Goal: Use online tool/utility: Utilize a website feature to perform a specific function

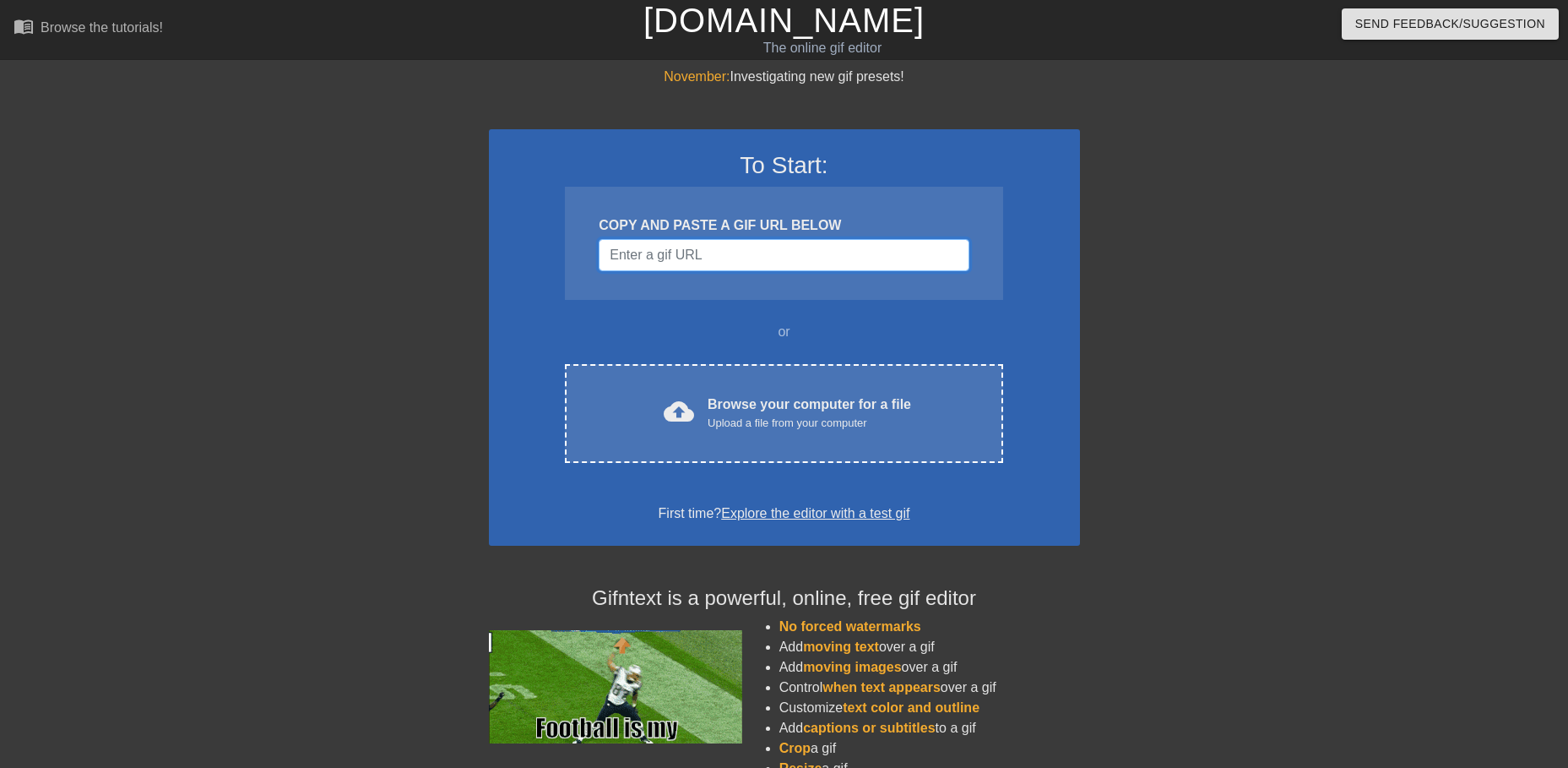
click at [721, 265] on input "Username" at bounding box center [783, 255] width 370 height 33
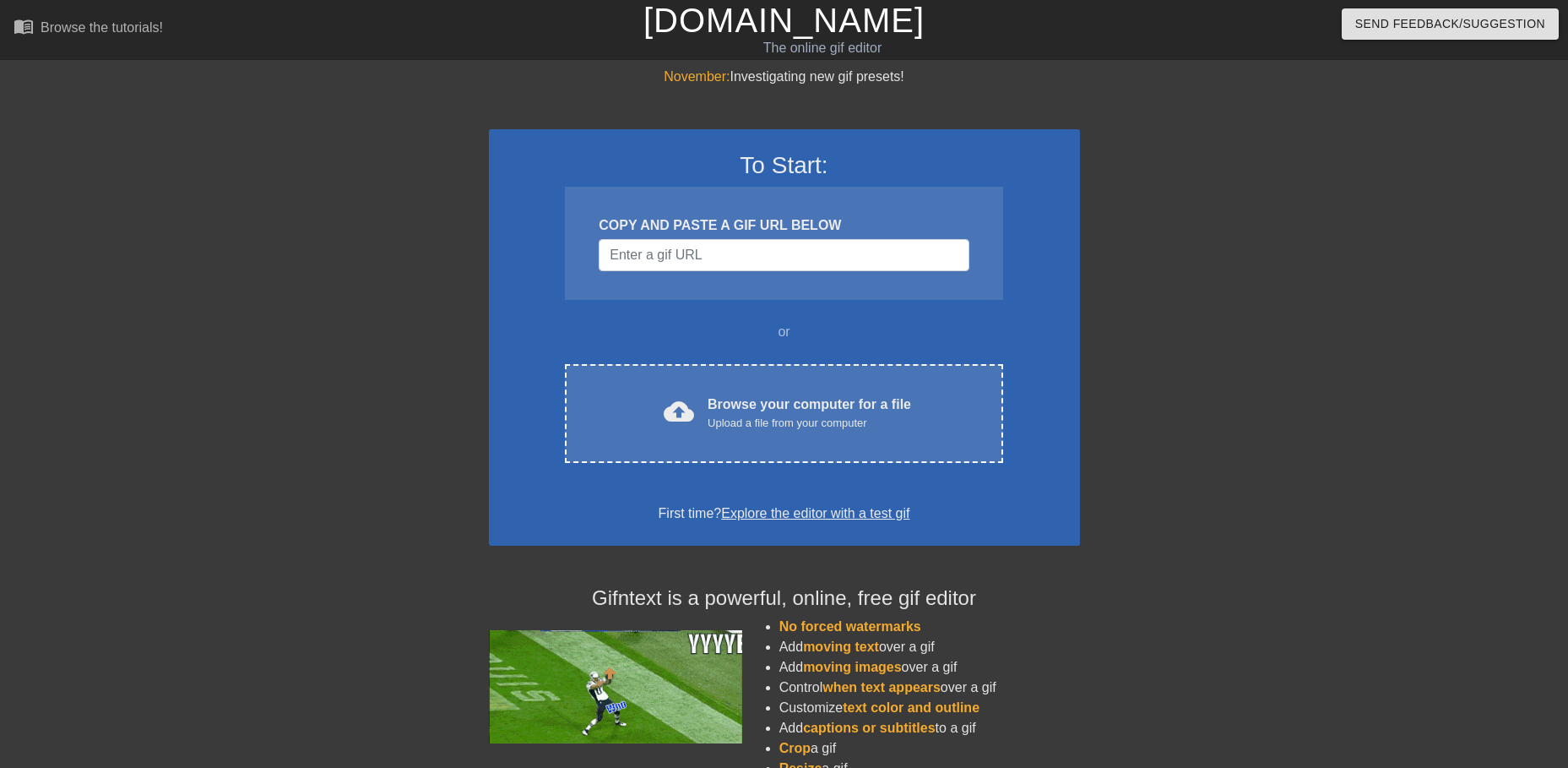
click at [1172, 264] on div at bounding box center [1227, 320] width 253 height 507
click at [90, 25] on div "Browse the tutorials!" at bounding box center [101, 27] width 122 height 14
click at [806, 250] on input "Username" at bounding box center [783, 255] width 370 height 33
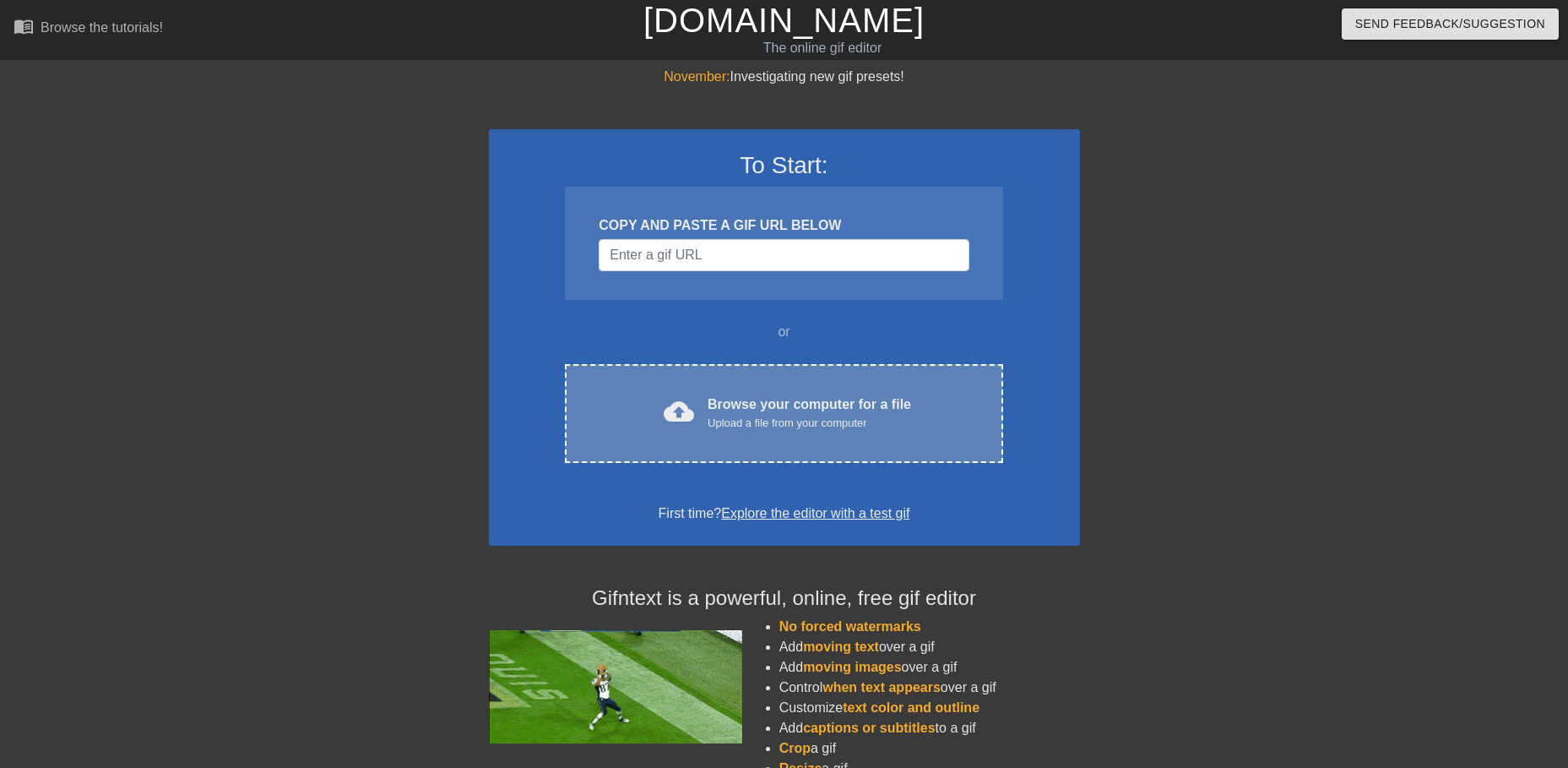
click at [777, 439] on div "cloud_upload Browse your computer for a file Upload a file from your computer C…" at bounding box center [784, 413] width 438 height 99
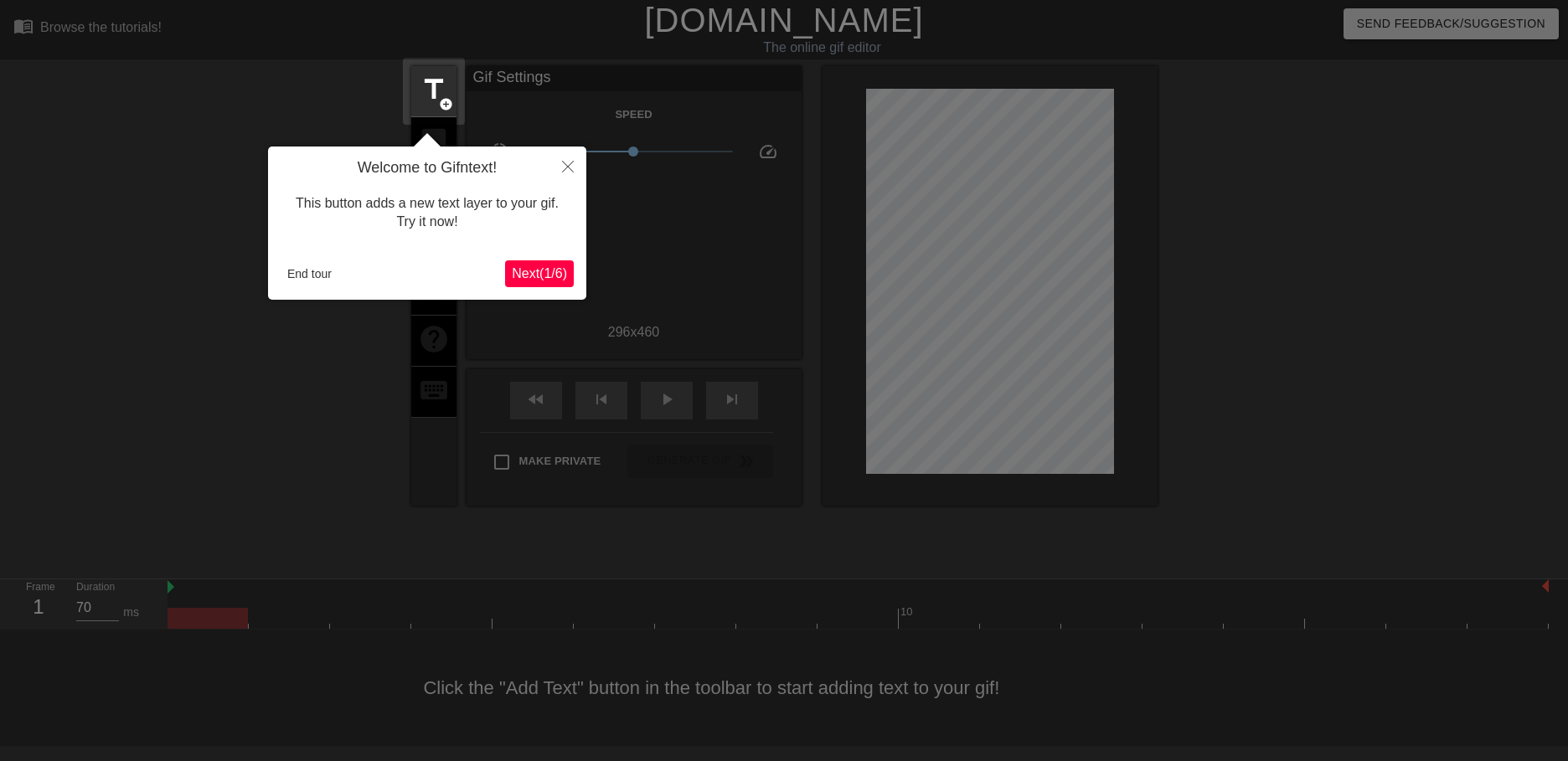
click at [110, 390] on div at bounding box center [784, 380] width 1568 height 761
click at [299, 278] on button "End tour" at bounding box center [309, 274] width 58 height 25
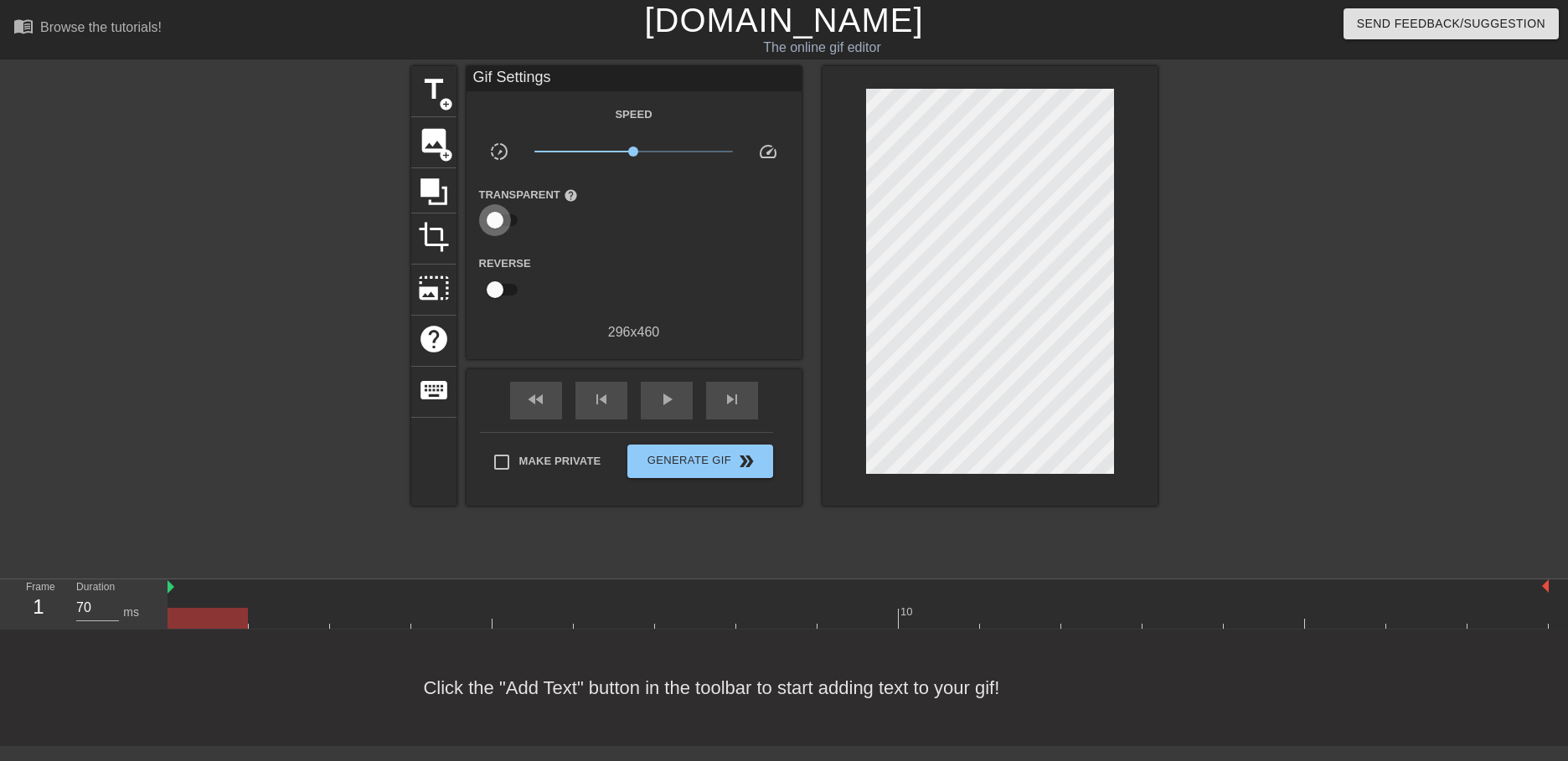
click at [506, 217] on input "checkbox" at bounding box center [495, 221] width 96 height 32
click at [506, 217] on input "checkbox" at bounding box center [510, 221] width 96 height 32
checkbox input "false"
click at [444, 153] on span "add_circle" at bounding box center [446, 154] width 14 height 14
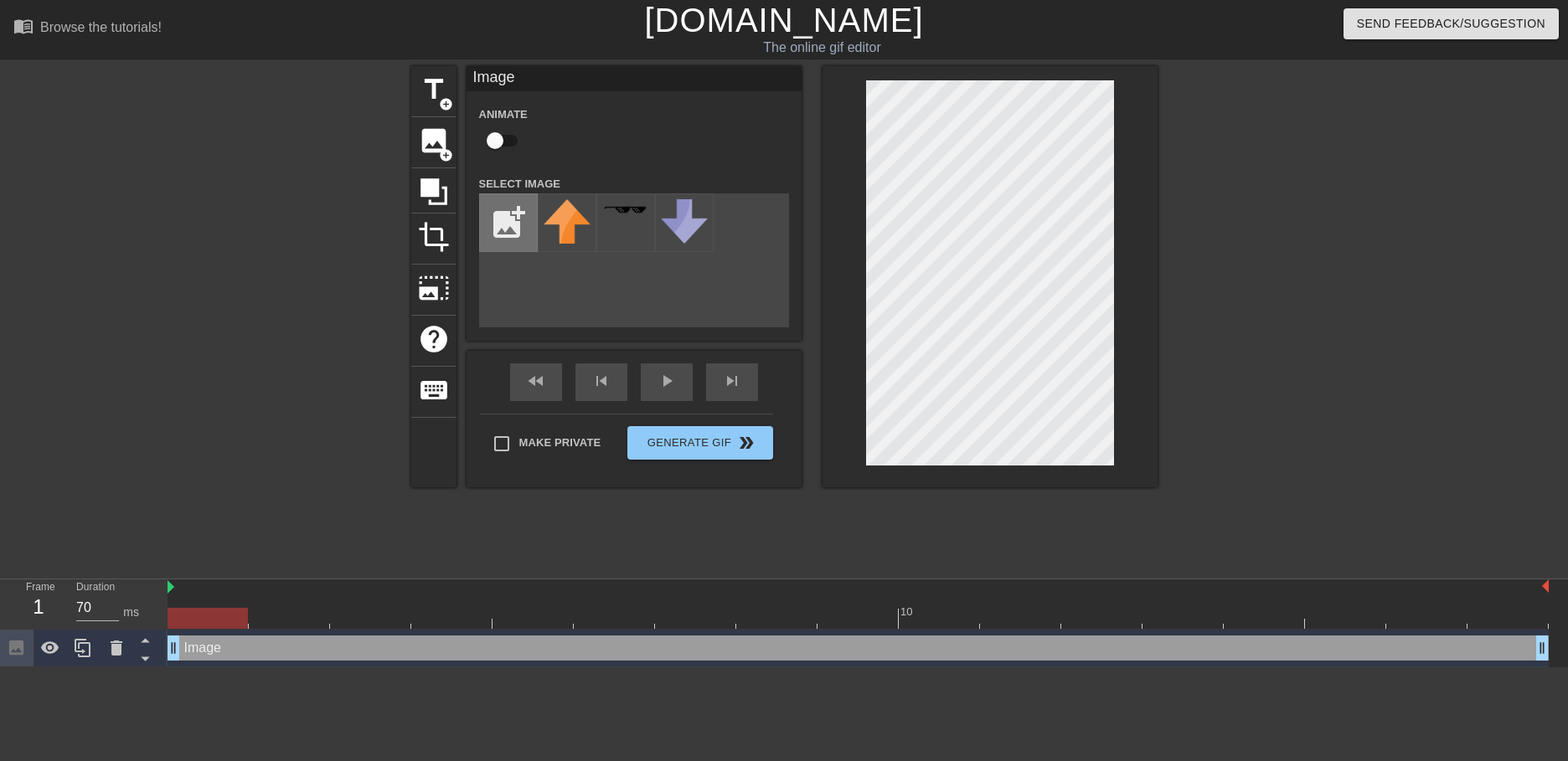
click at [512, 217] on input "file" at bounding box center [508, 223] width 57 height 57
type input "C:\fakepath\whiteblock.png"
click at [561, 215] on img at bounding box center [566, 216] width 46 height 35
click at [596, 125] on div "Animate" at bounding box center [633, 131] width 335 height 53
click at [528, 223] on input "file" at bounding box center [508, 223] width 57 height 57
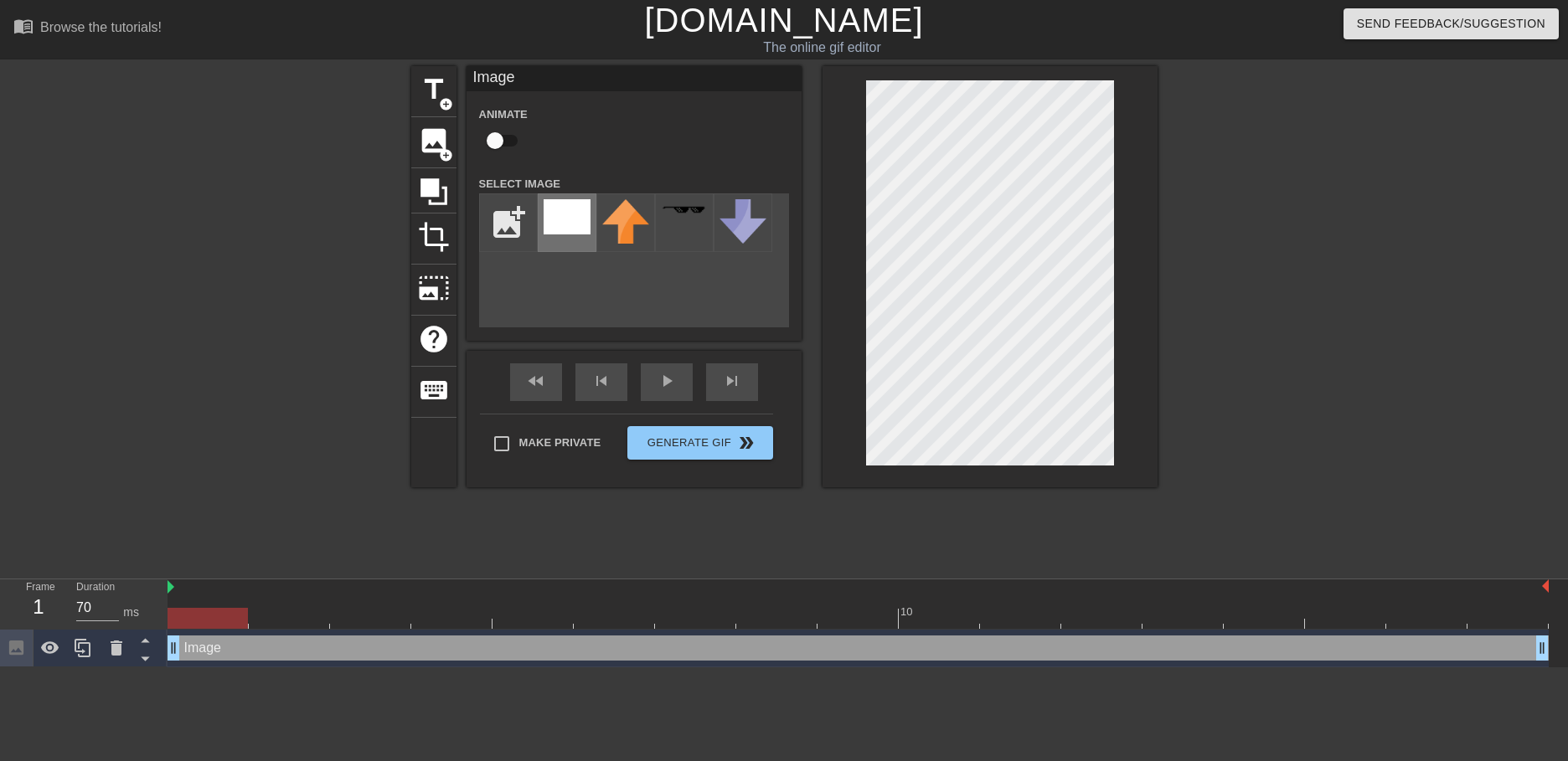
click at [574, 222] on img at bounding box center [566, 216] width 46 height 35
click at [1290, 305] on div at bounding box center [1303, 317] width 251 height 502
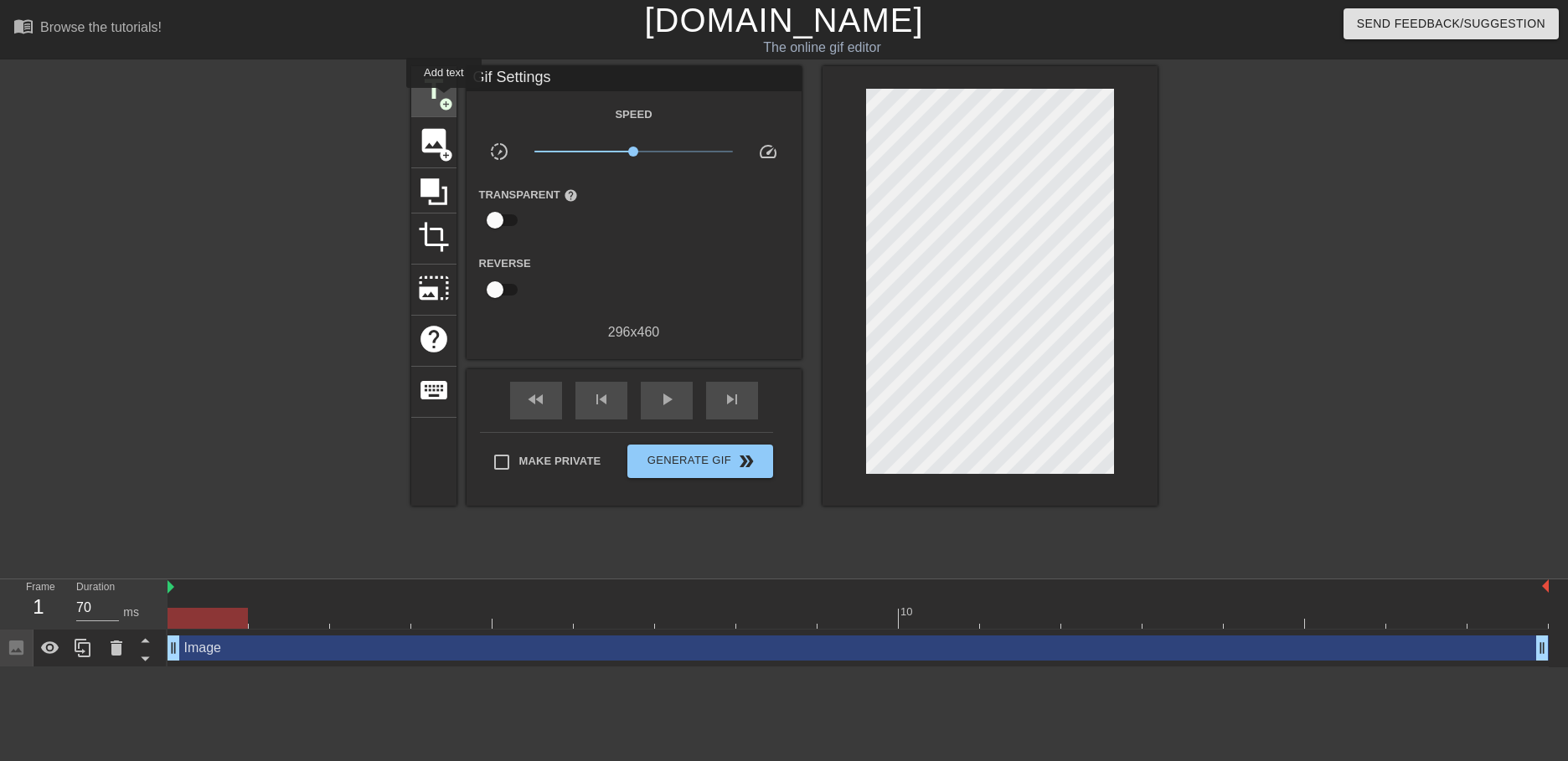
click at [444, 100] on span "add_circle" at bounding box center [446, 103] width 14 height 14
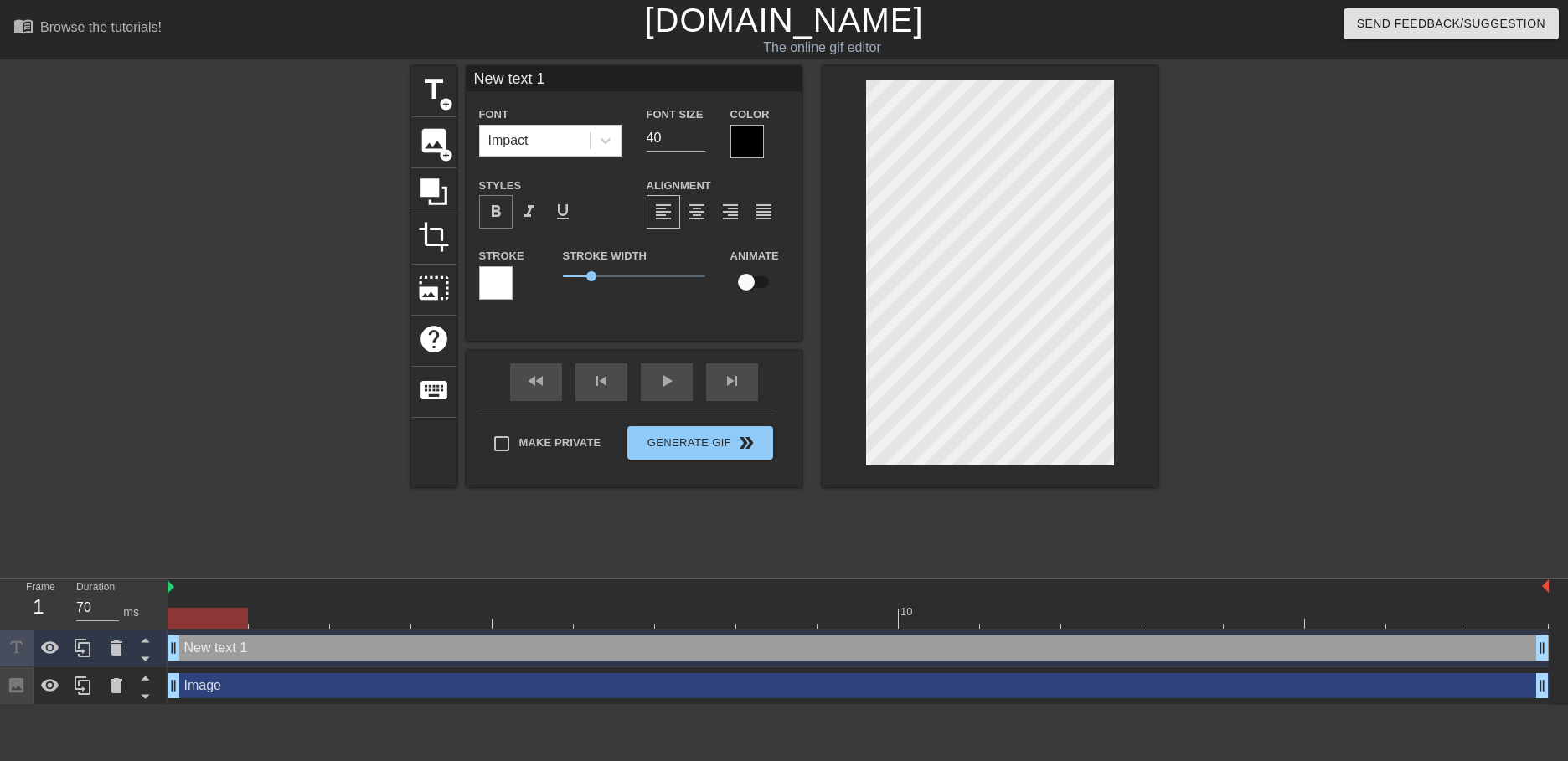
click at [504, 210] on span "format_bold" at bounding box center [495, 211] width 20 height 20
type input "P"
type textarea "P"
type input "PA"
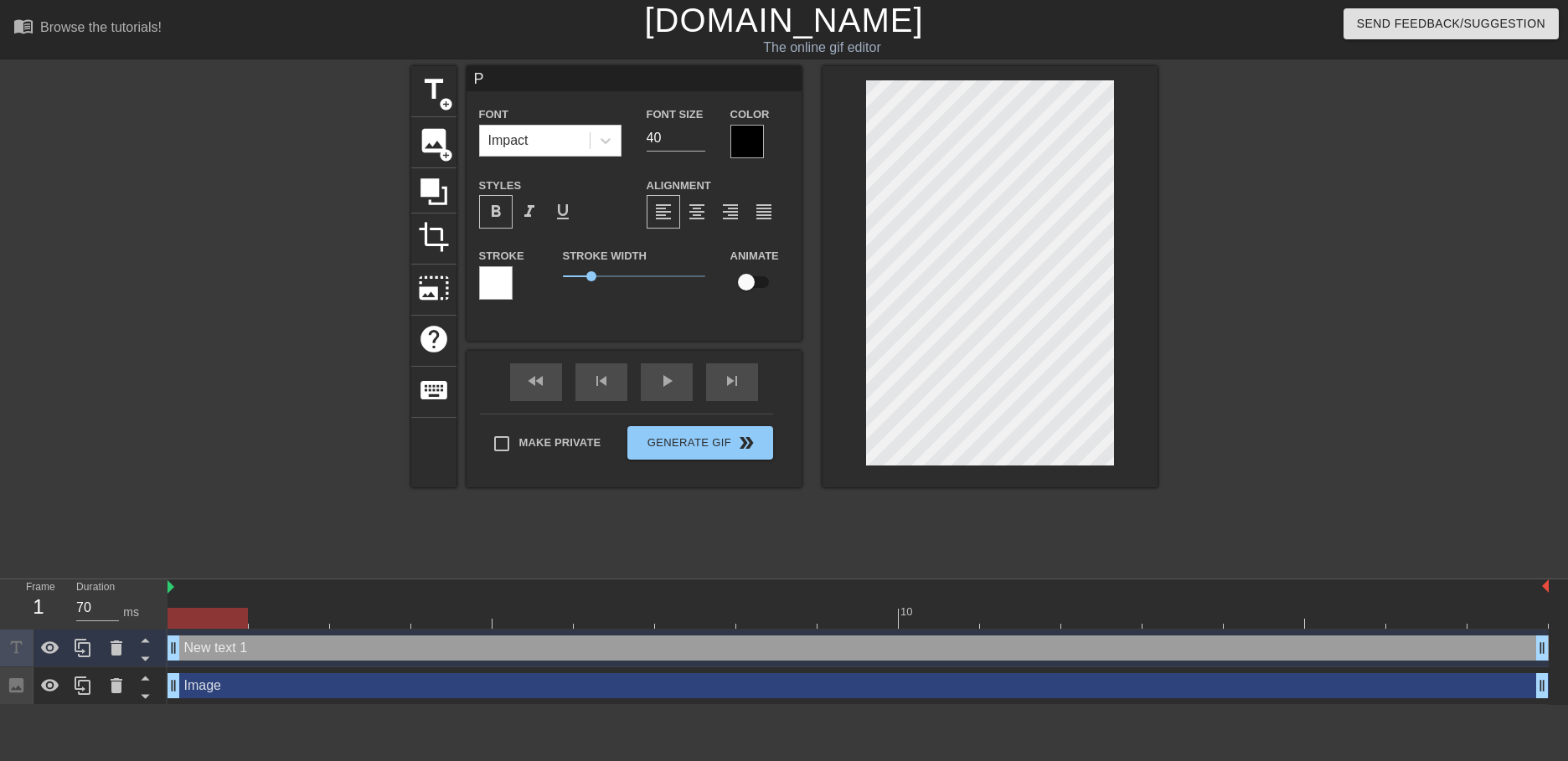
type textarea "PA"
type input "P"
type textarea "P"
type input "Pa"
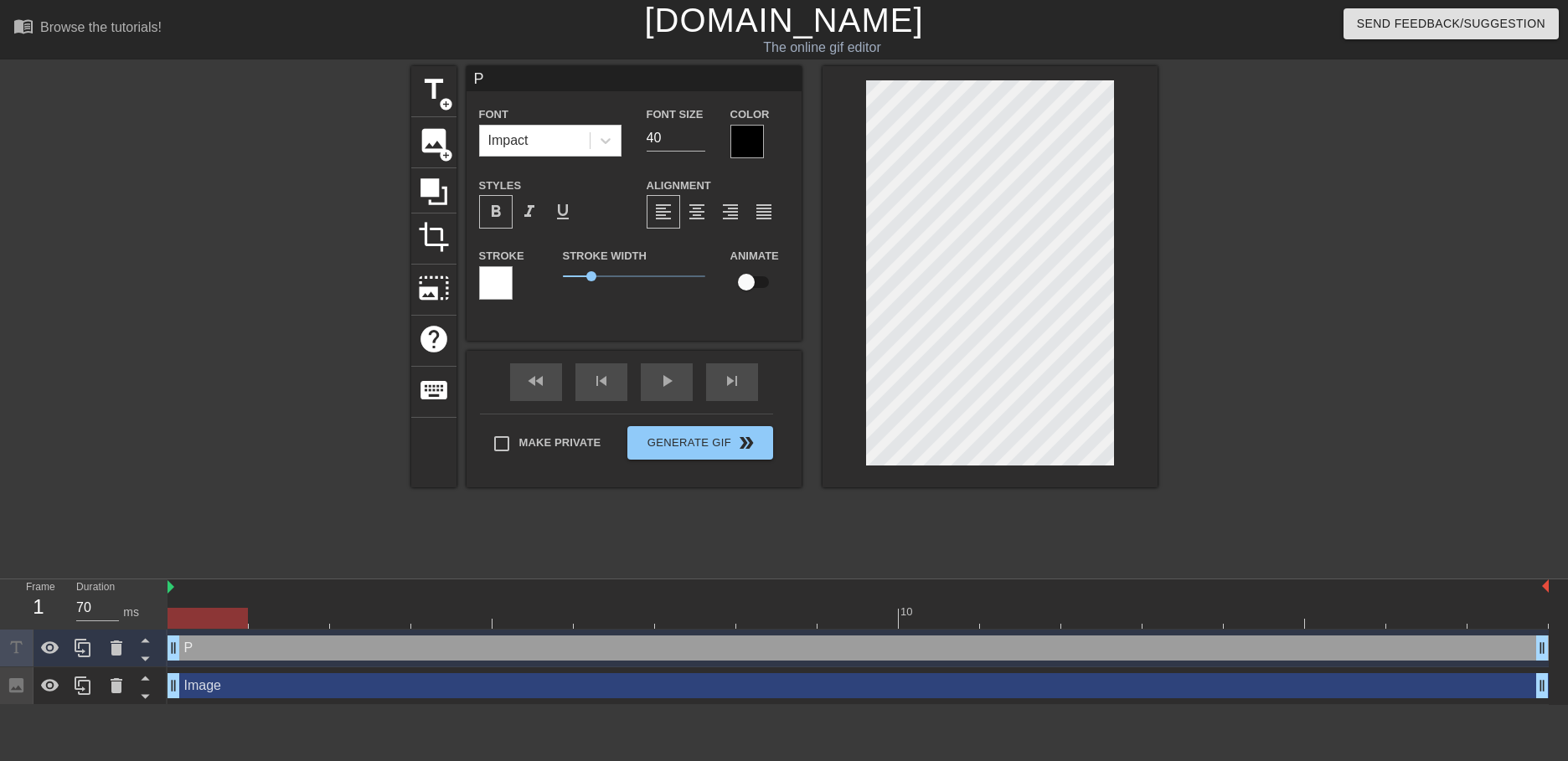
type textarea "Pa"
type input "Pau"
type textarea "Pau"
type input "[PERSON_NAME]"
type textarea "[PERSON_NAME]"
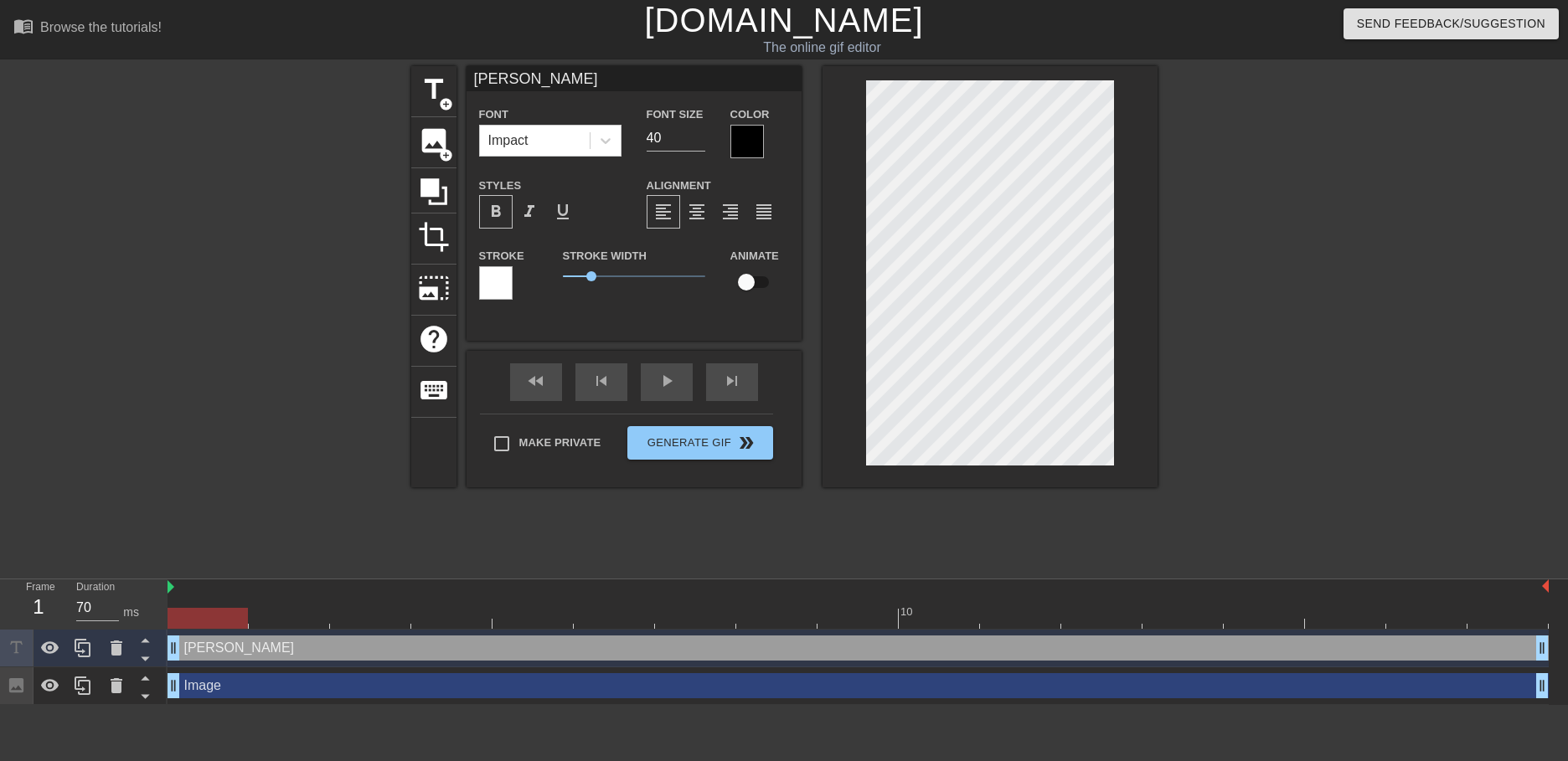
type input "Pau"
type textarea "Pau"
type input "Pa"
type textarea "Pa"
type input "P"
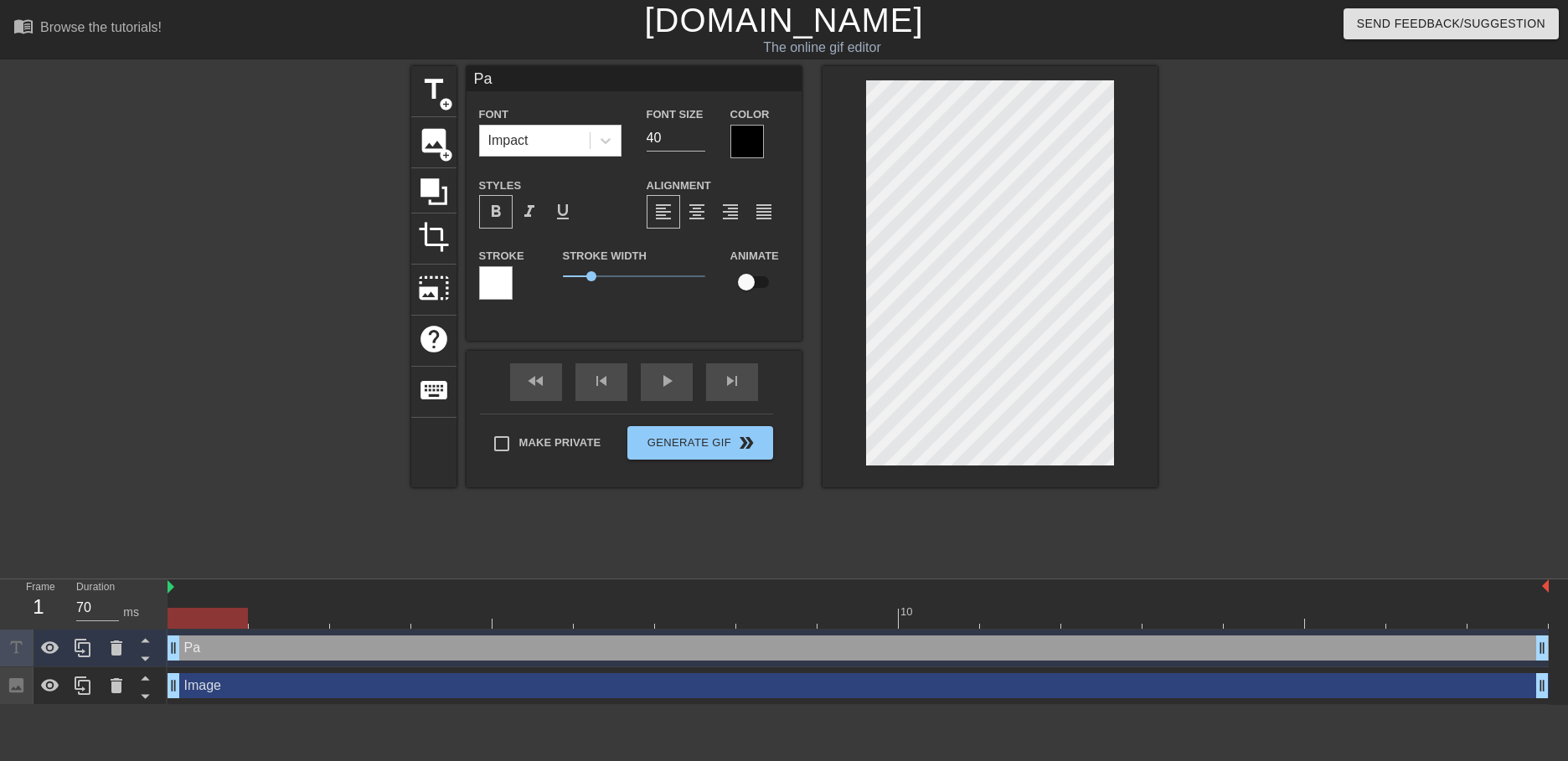
type textarea "P"
type input "PS"
type textarea "PS"
click at [745, 137] on div at bounding box center [746, 141] width 33 height 33
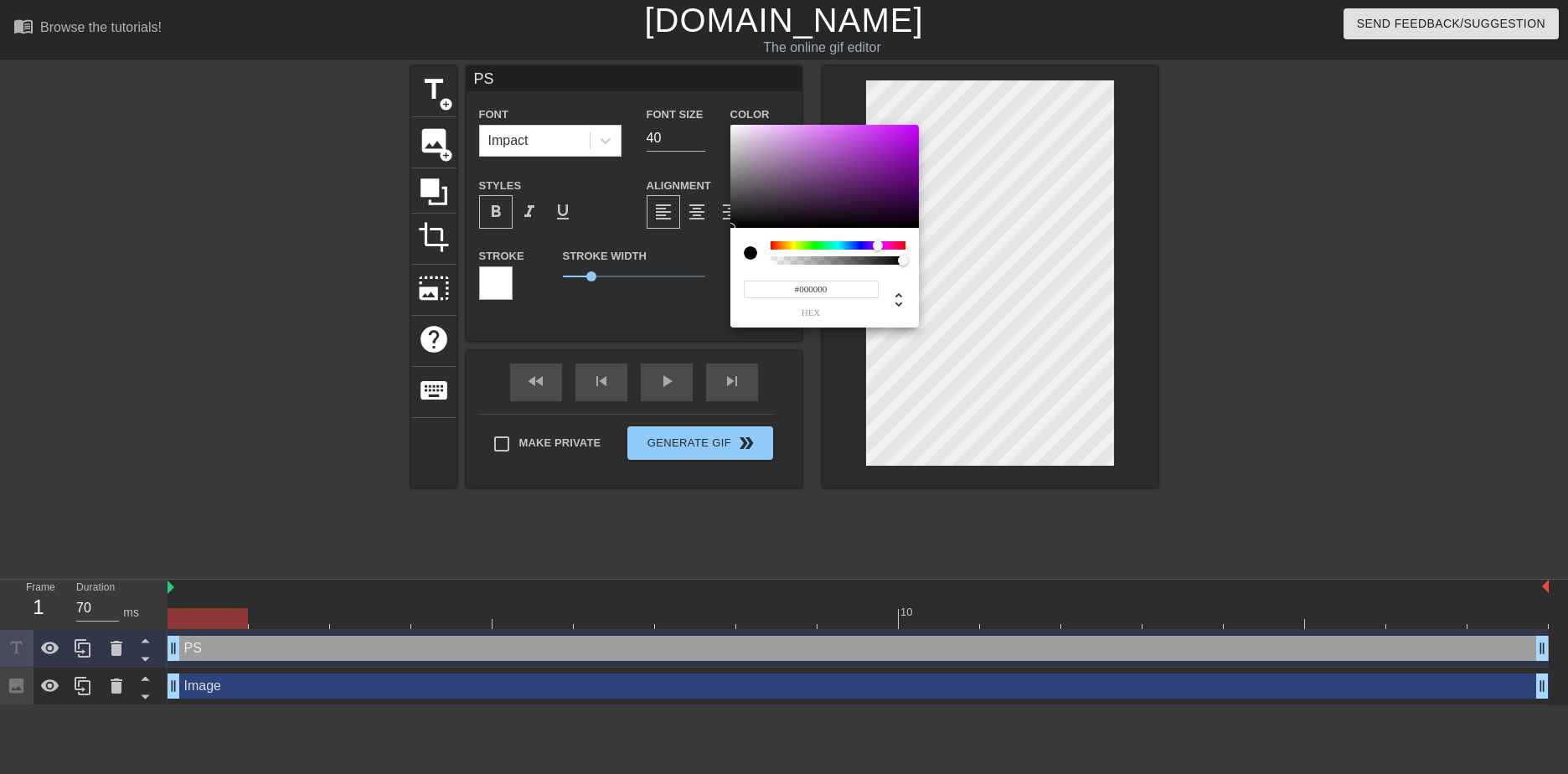
click at [878, 241] on div at bounding box center [838, 245] width 135 height 9
drag, startPoint x: 878, startPoint y: 241, endPoint x: 867, endPoint y: 244, distance: 11.4
click at [867, 244] on div at bounding box center [867, 246] width 10 height 10
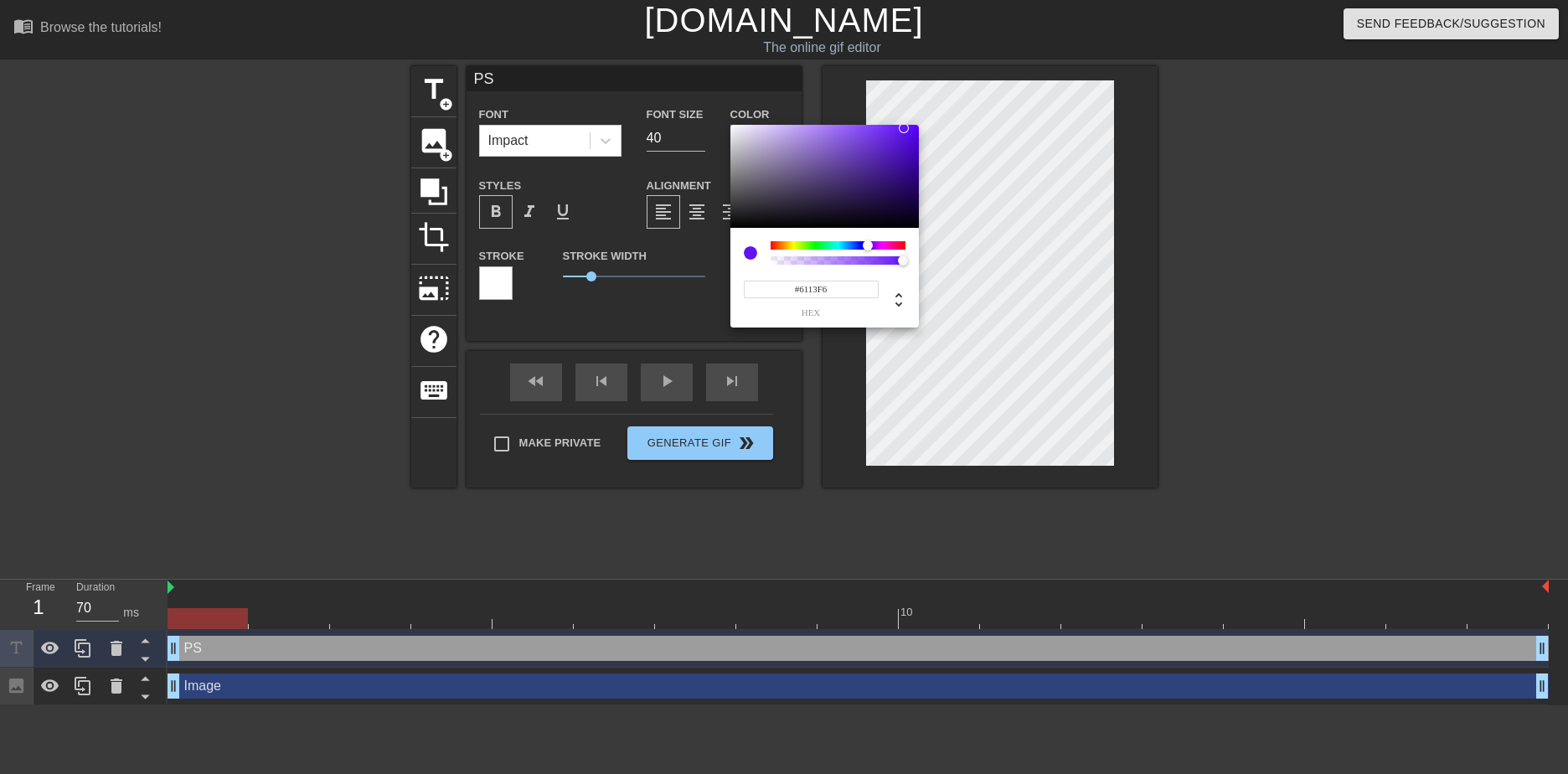
click at [903, 128] on div at bounding box center [824, 177] width 189 height 104
drag, startPoint x: 903, startPoint y: 128, endPoint x: 909, endPoint y: 135, distance: 9.2
click at [909, 135] on div at bounding box center [909, 135] width 10 height 10
click at [866, 247] on div at bounding box center [866, 246] width 10 height 10
drag, startPoint x: 800, startPoint y: 287, endPoint x: 849, endPoint y: 286, distance: 49.0
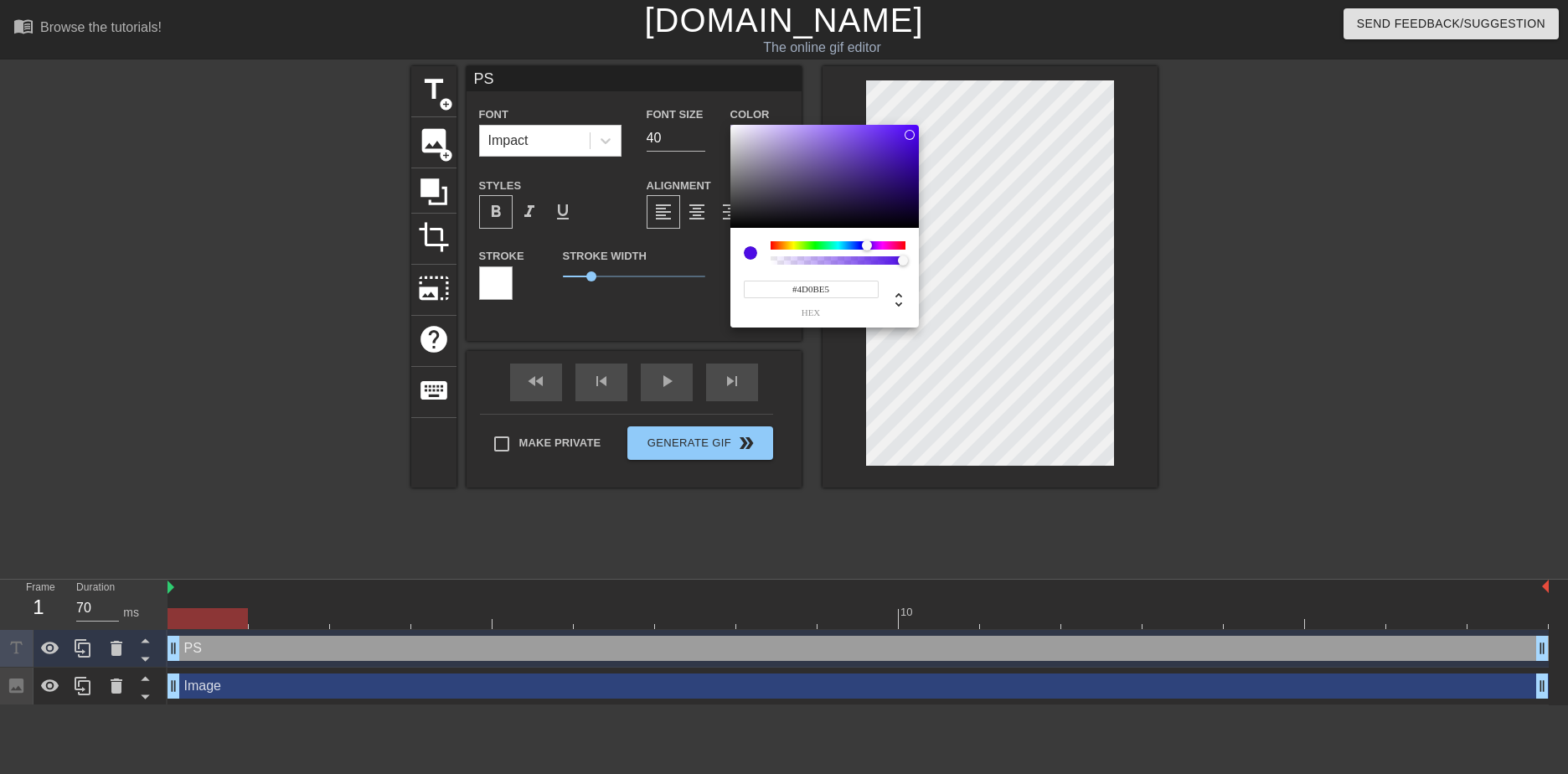
click at [849, 286] on input "#4D0BE5" at bounding box center [811, 289] width 135 height 18
paste input "132B53"
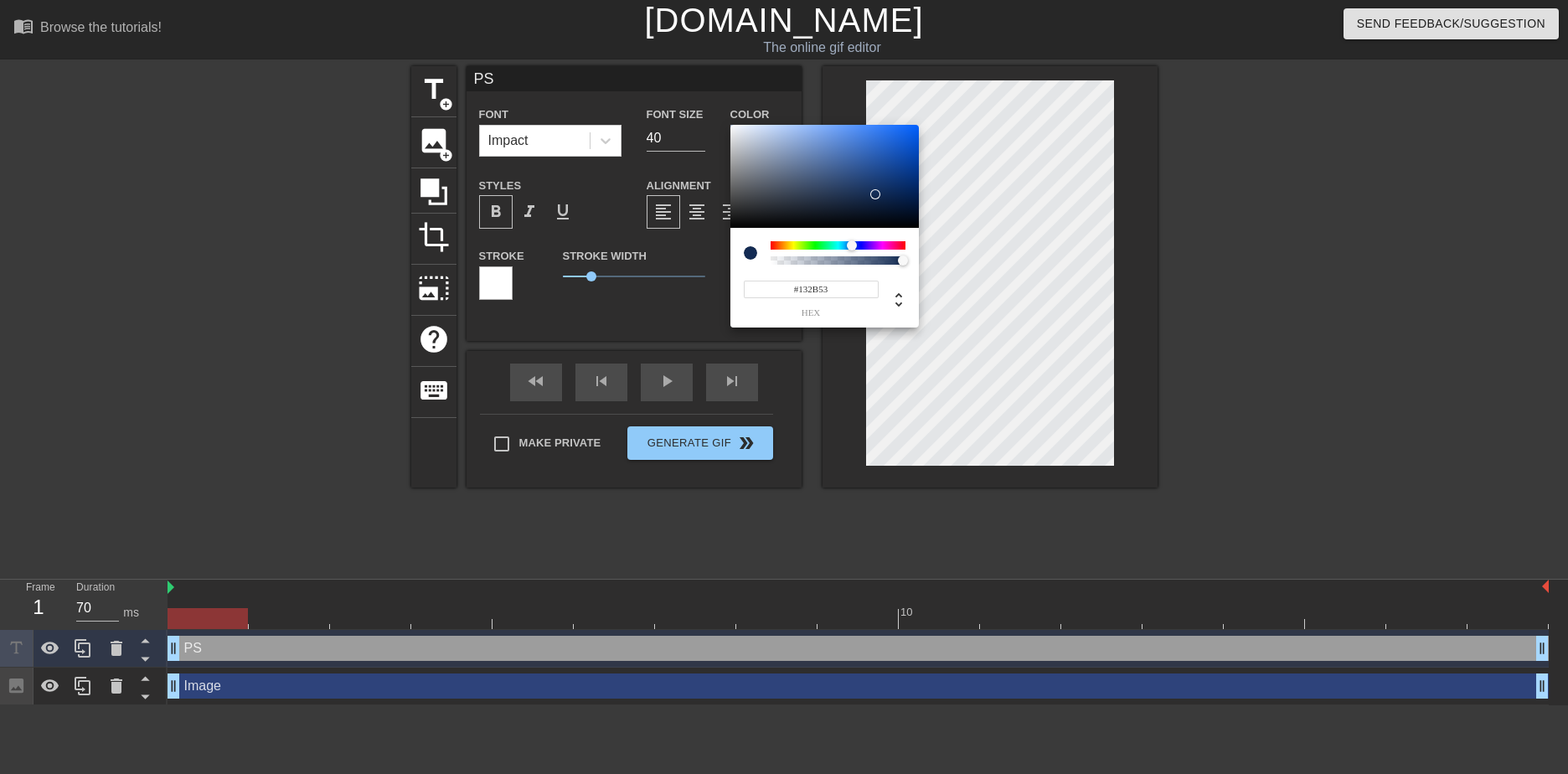
type input "#132B53"
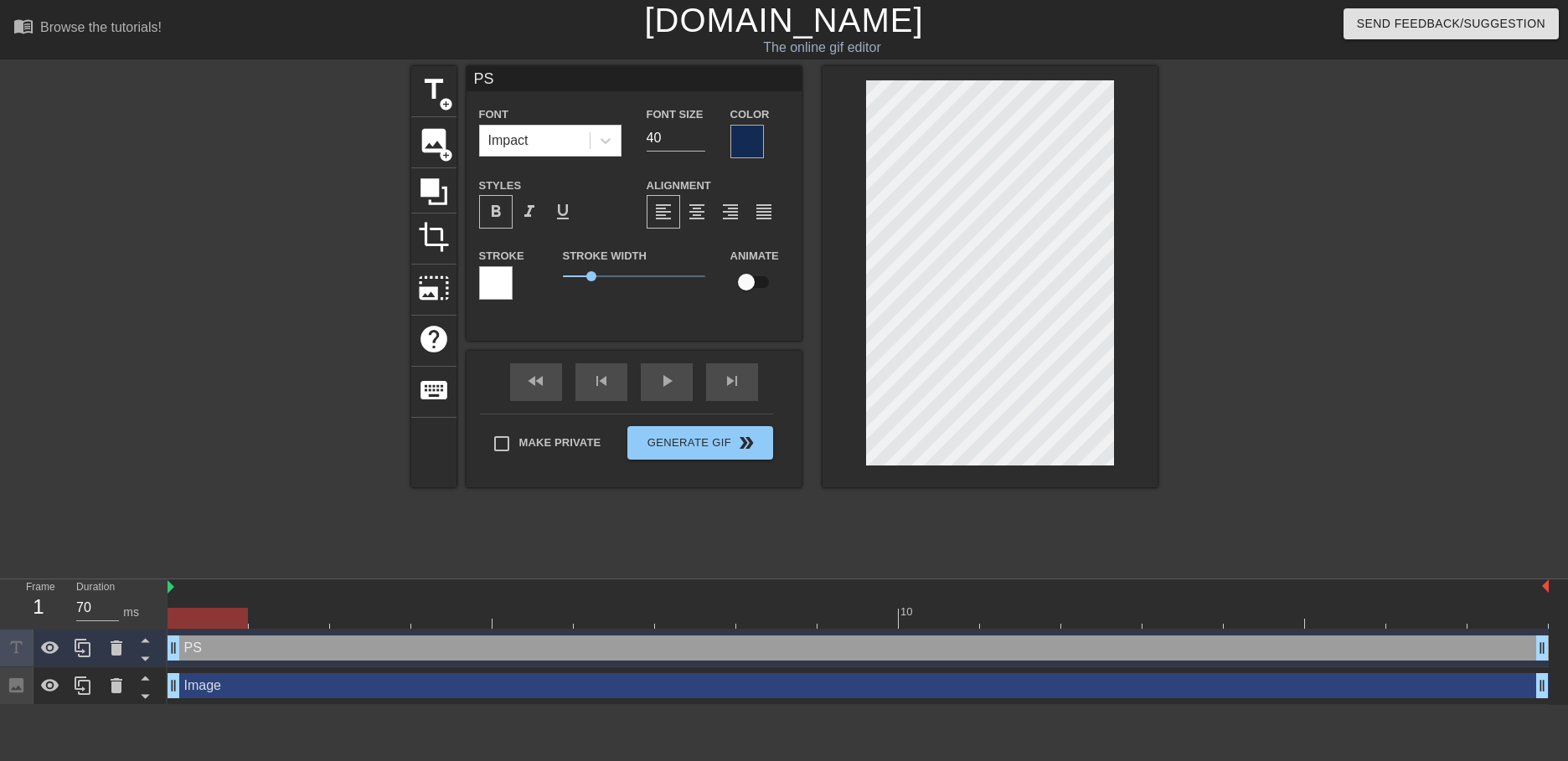
click at [1298, 299] on div at bounding box center [1303, 317] width 251 height 502
click at [599, 137] on icon at bounding box center [606, 141] width 17 height 17
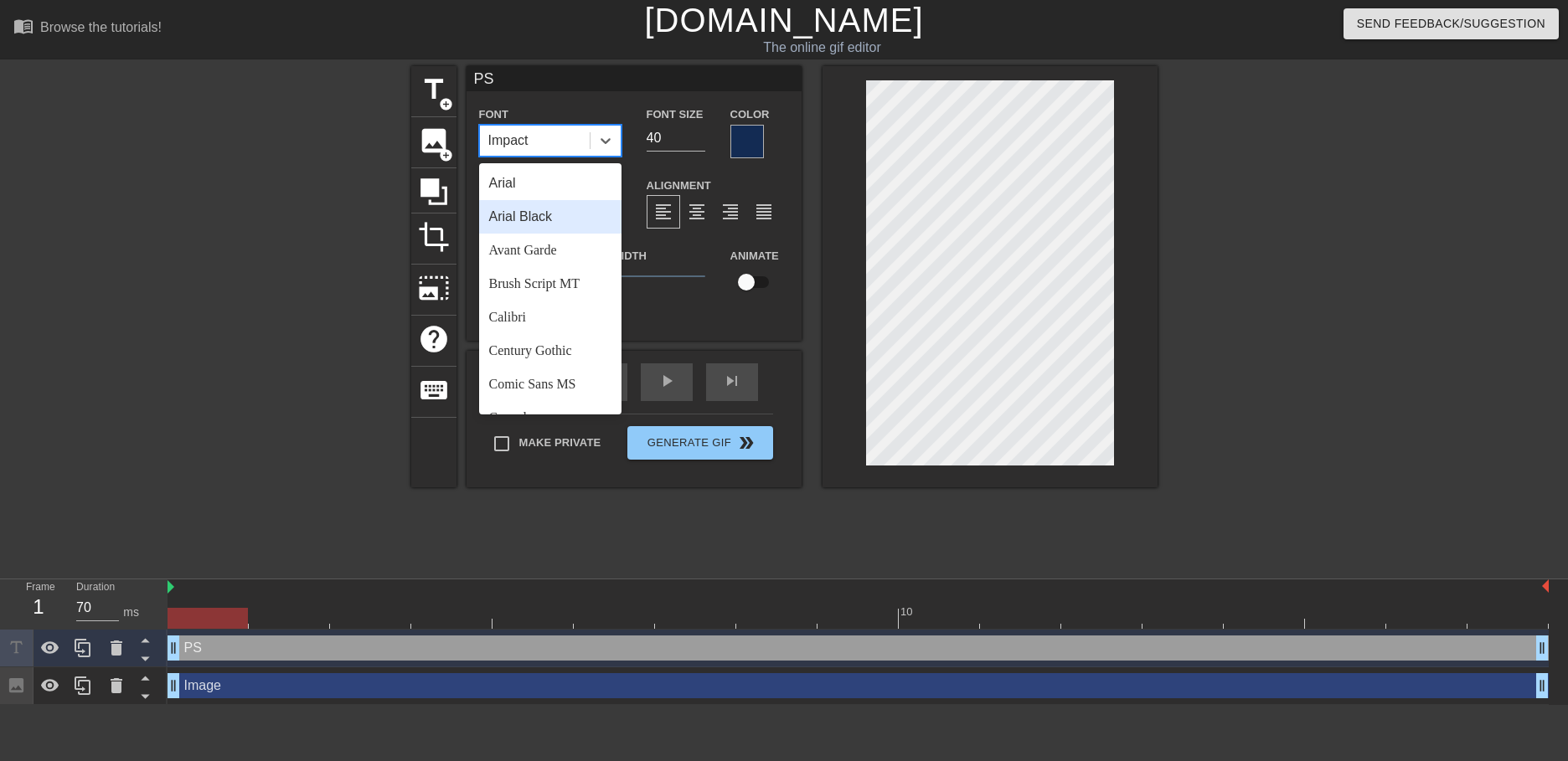
click at [564, 211] on div "Arial Black" at bounding box center [550, 216] width 142 height 33
click at [610, 139] on icon at bounding box center [605, 141] width 10 height 6
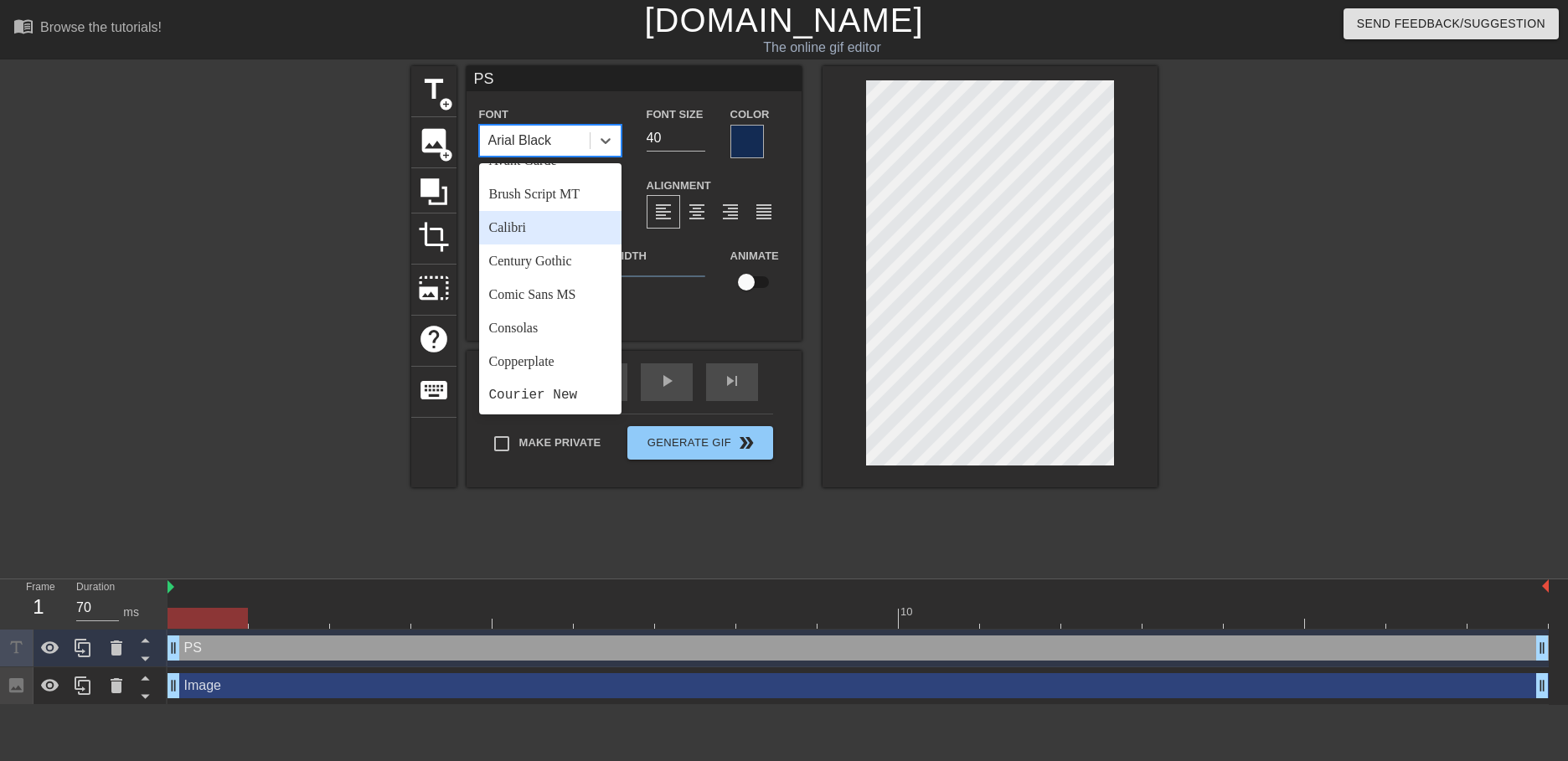
scroll to position [168, 0]
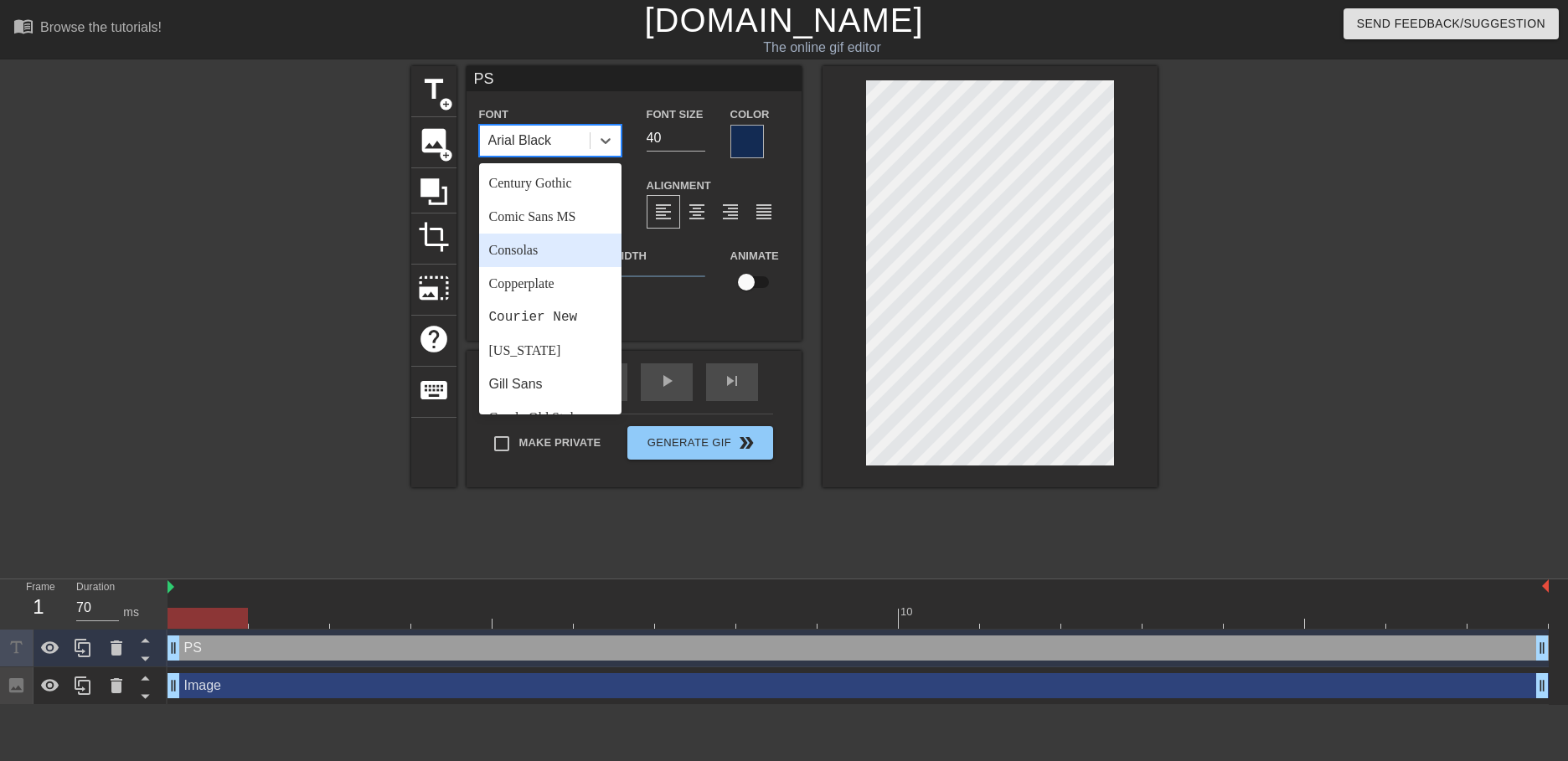
click at [550, 252] on div "Consolas" at bounding box center [550, 249] width 142 height 33
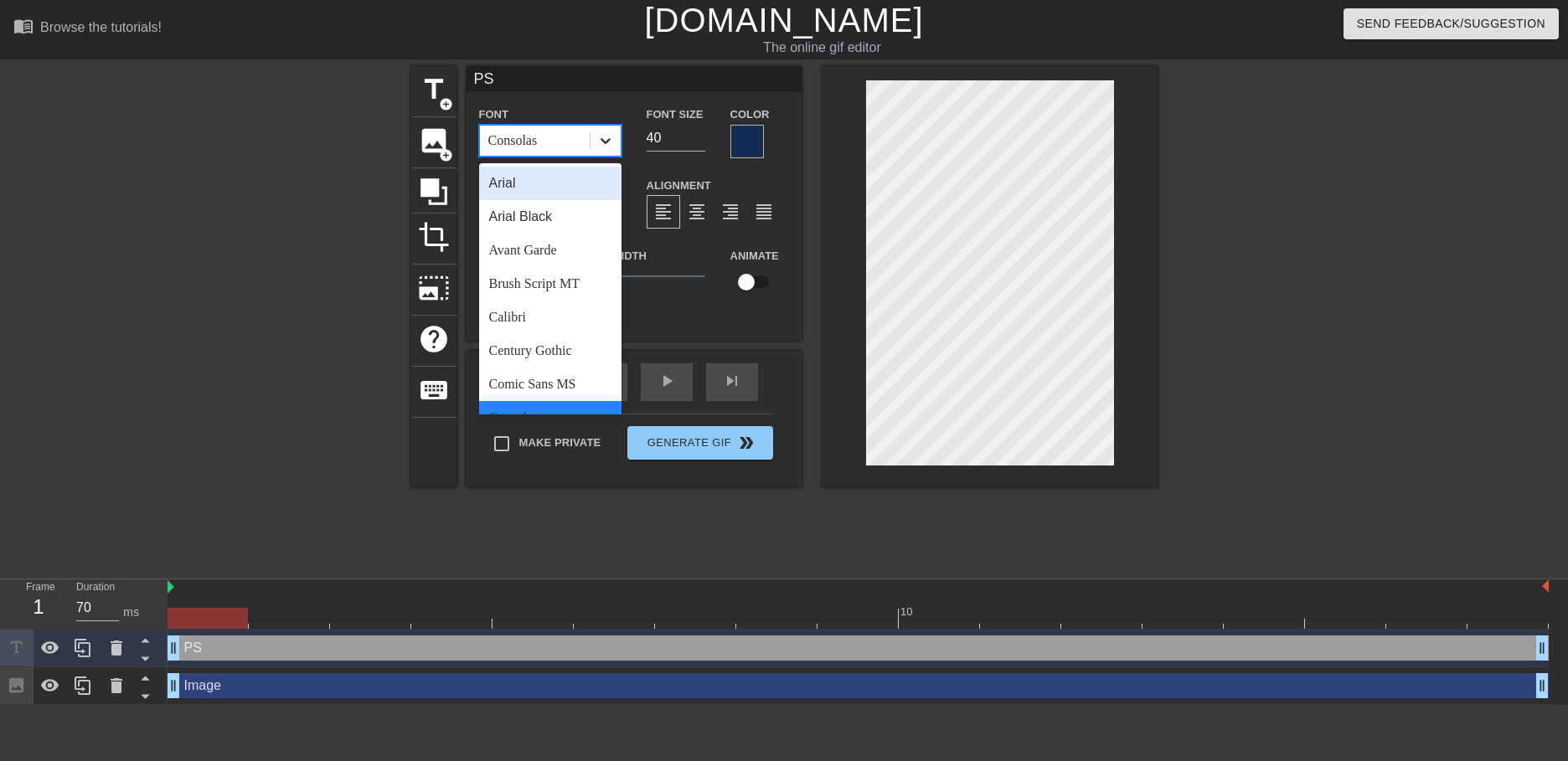
click at [610, 140] on icon at bounding box center [606, 141] width 17 height 17
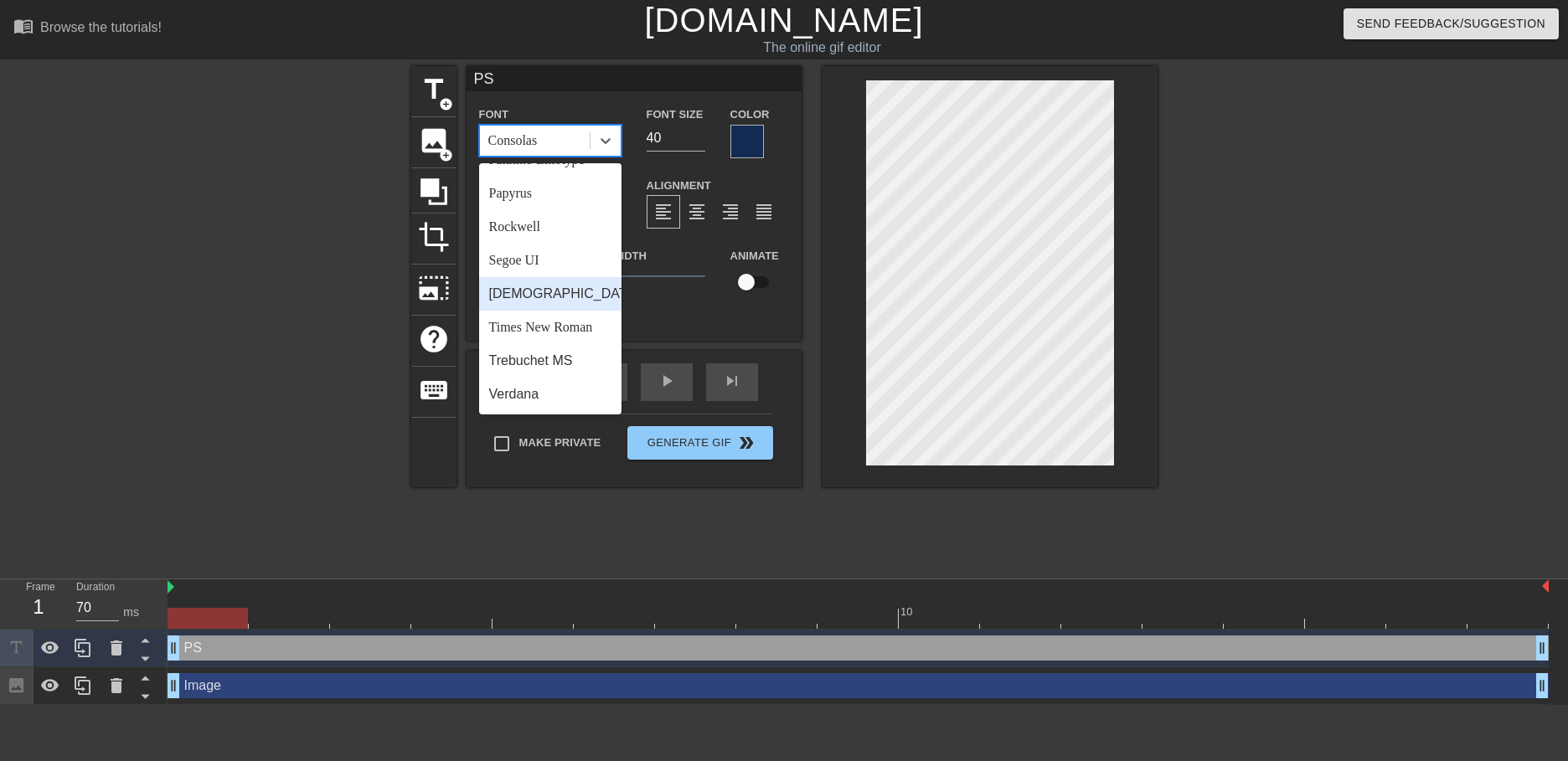
scroll to position [599, 0]
click at [541, 398] on div "Verdana" at bounding box center [550, 393] width 142 height 33
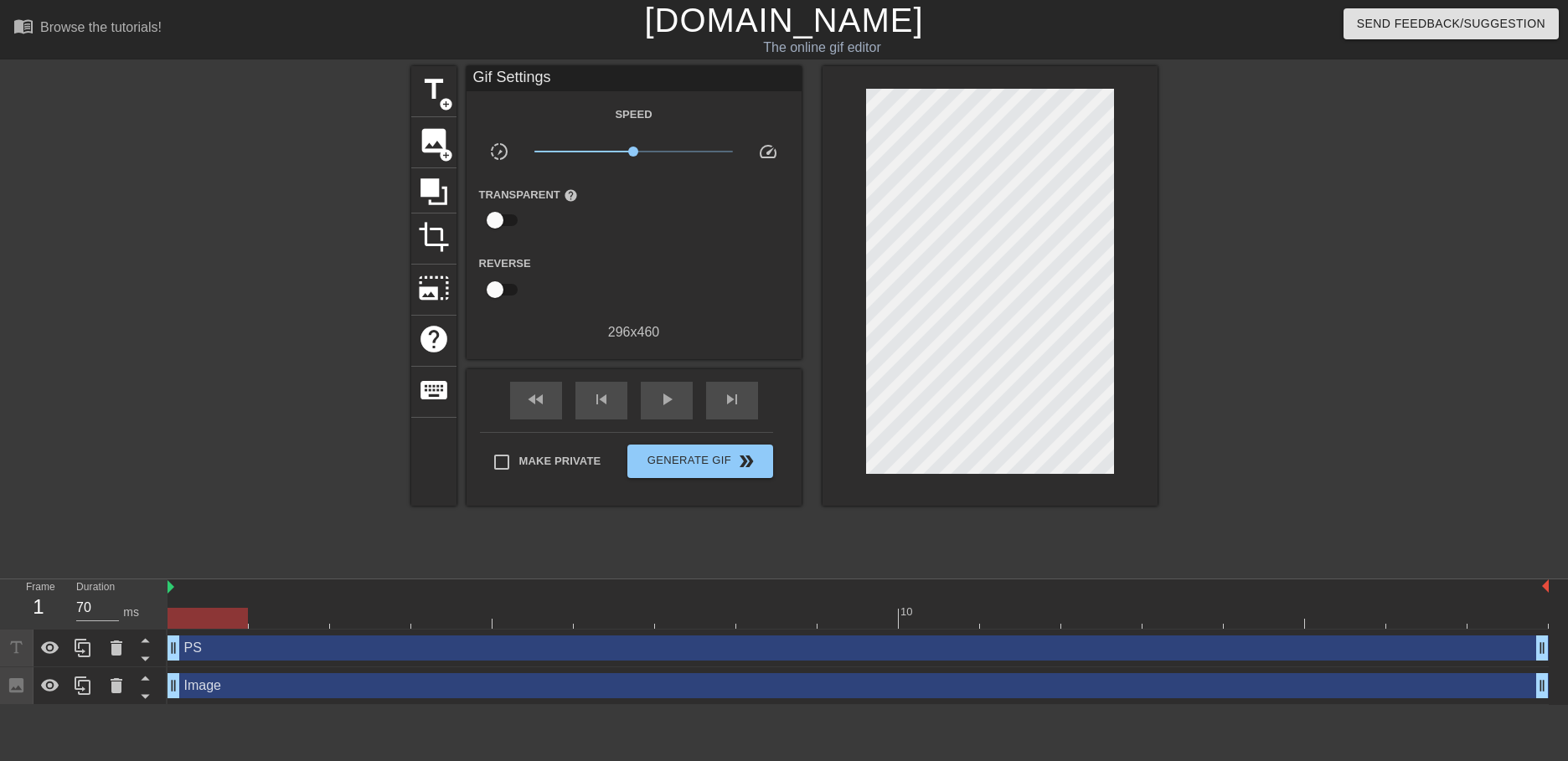
click at [1332, 291] on div at bounding box center [1303, 317] width 251 height 502
click at [659, 391] on span "play_arrow" at bounding box center [666, 399] width 20 height 20
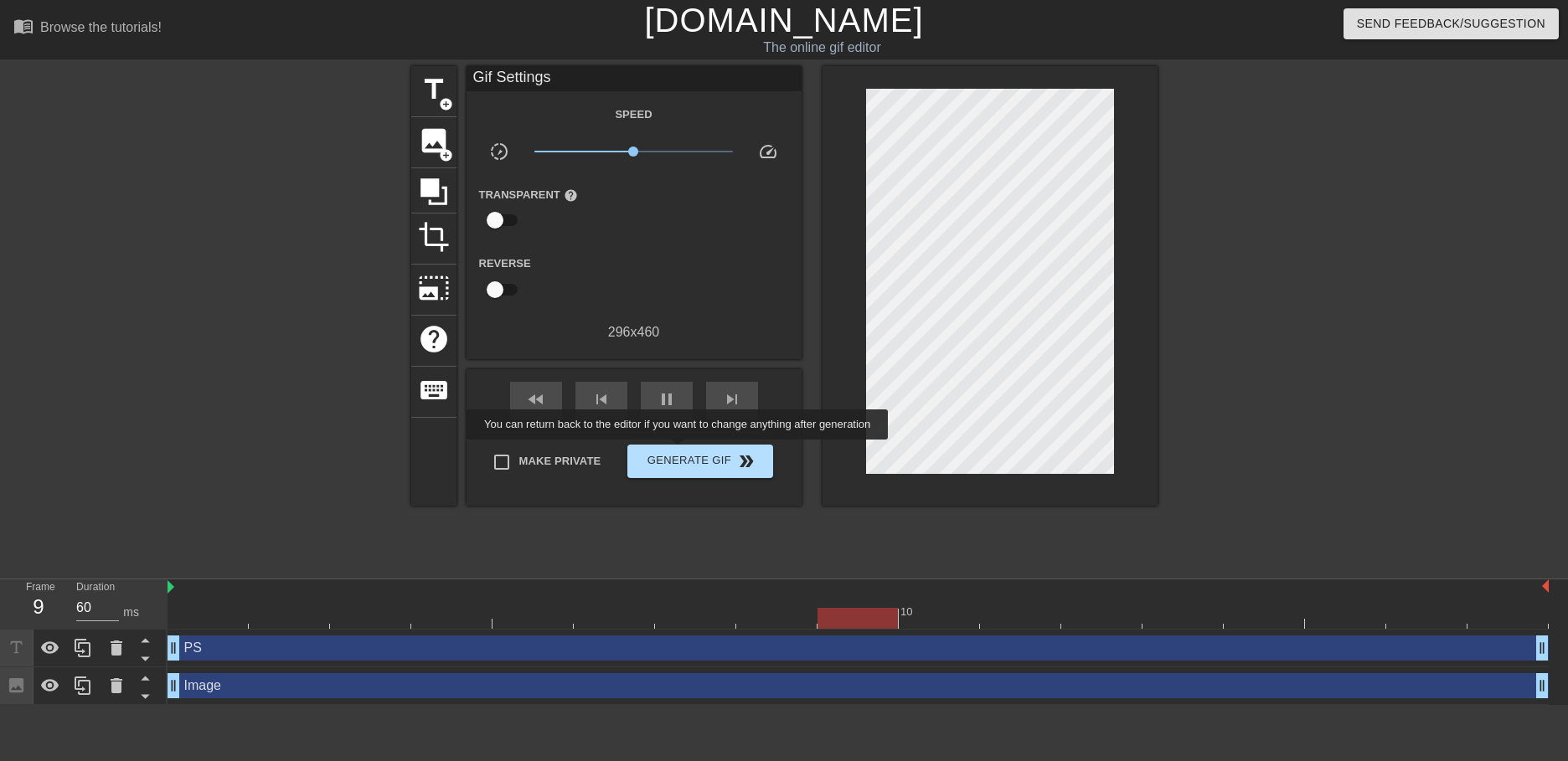
type input "70"
click at [685, 457] on span "Generate Gif double_arrow" at bounding box center [700, 461] width 132 height 20
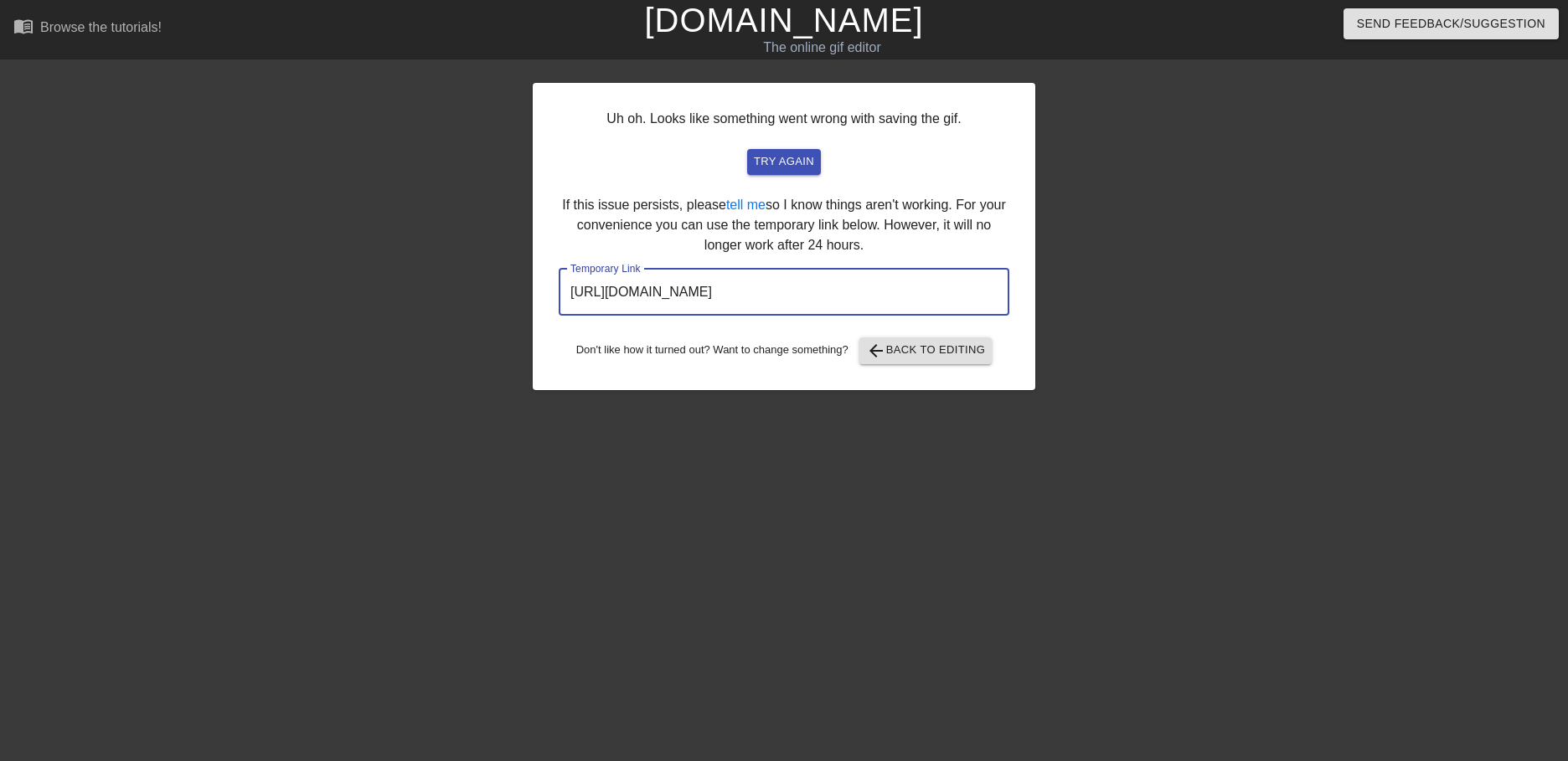
click at [943, 287] on input "[URL][DOMAIN_NAME]" at bounding box center [783, 292] width 450 height 46
drag, startPoint x: 943, startPoint y: 287, endPoint x: 568, endPoint y: 285, distance: 375.0
click at [568, 285] on input "[URL][DOMAIN_NAME]" at bounding box center [783, 292] width 450 height 46
click at [793, 161] on span "try again" at bounding box center [784, 162] width 61 height 19
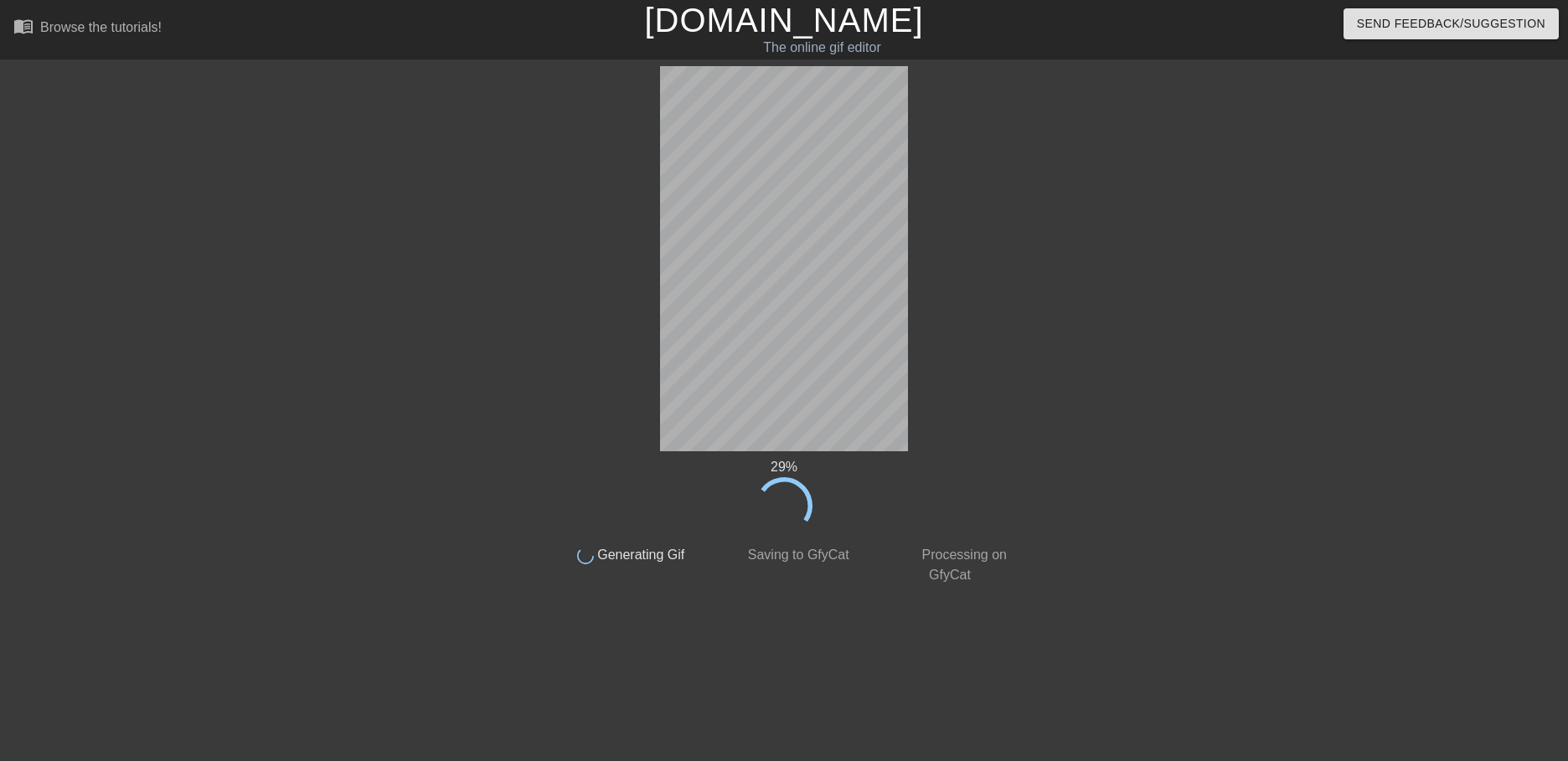
drag, startPoint x: 793, startPoint y: 161, endPoint x: 1212, endPoint y: 225, distance: 423.9
click at [1212, 225] on div at bounding box center [1165, 317] width 251 height 502
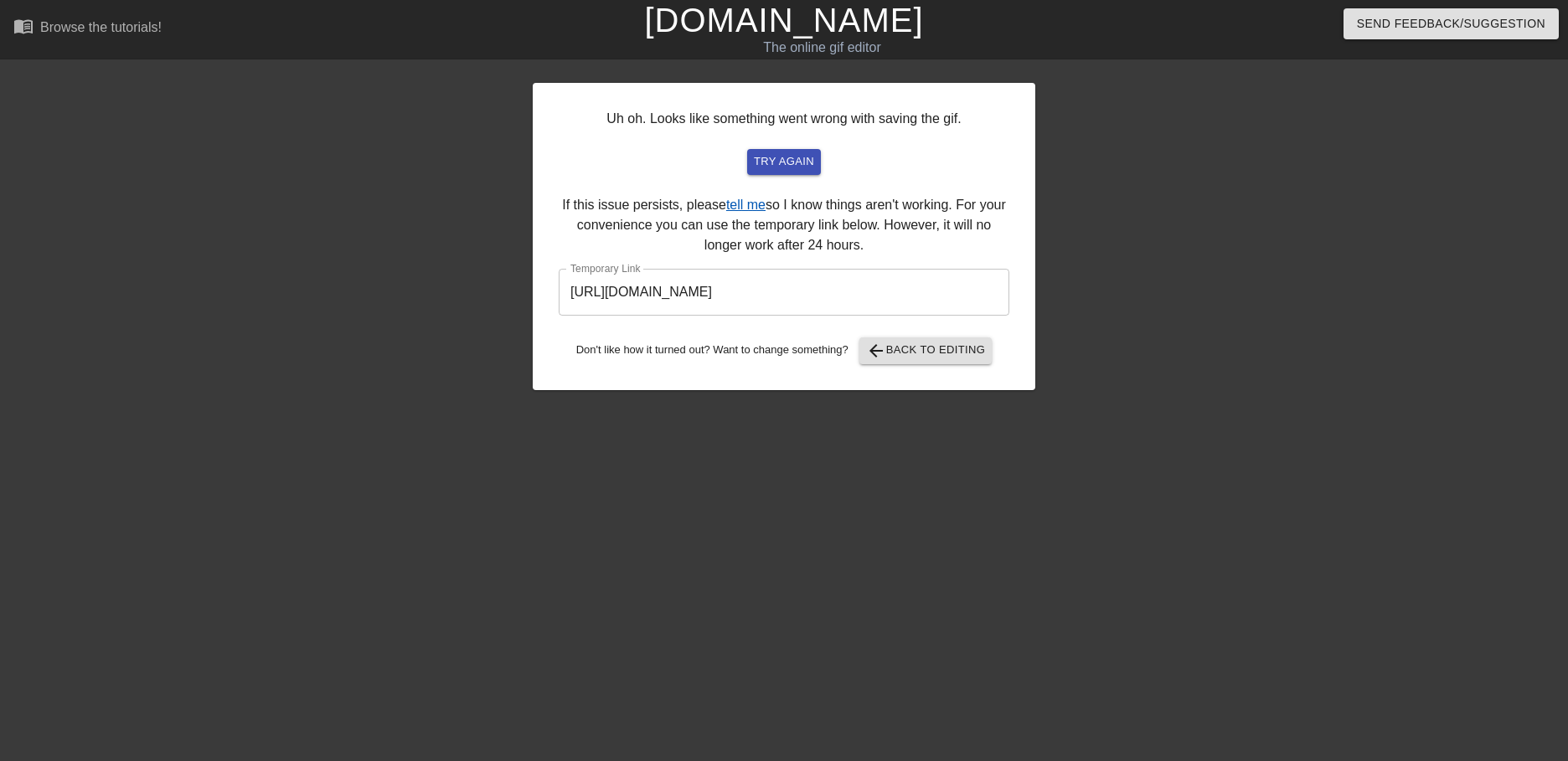
click at [734, 201] on link "tell me" at bounding box center [746, 204] width 40 height 14
click at [795, 298] on input "[URL][DOMAIN_NAME]" at bounding box center [783, 292] width 450 height 46
click at [742, 204] on link "tell me" at bounding box center [746, 204] width 40 height 14
